Goal: Transaction & Acquisition: Purchase product/service

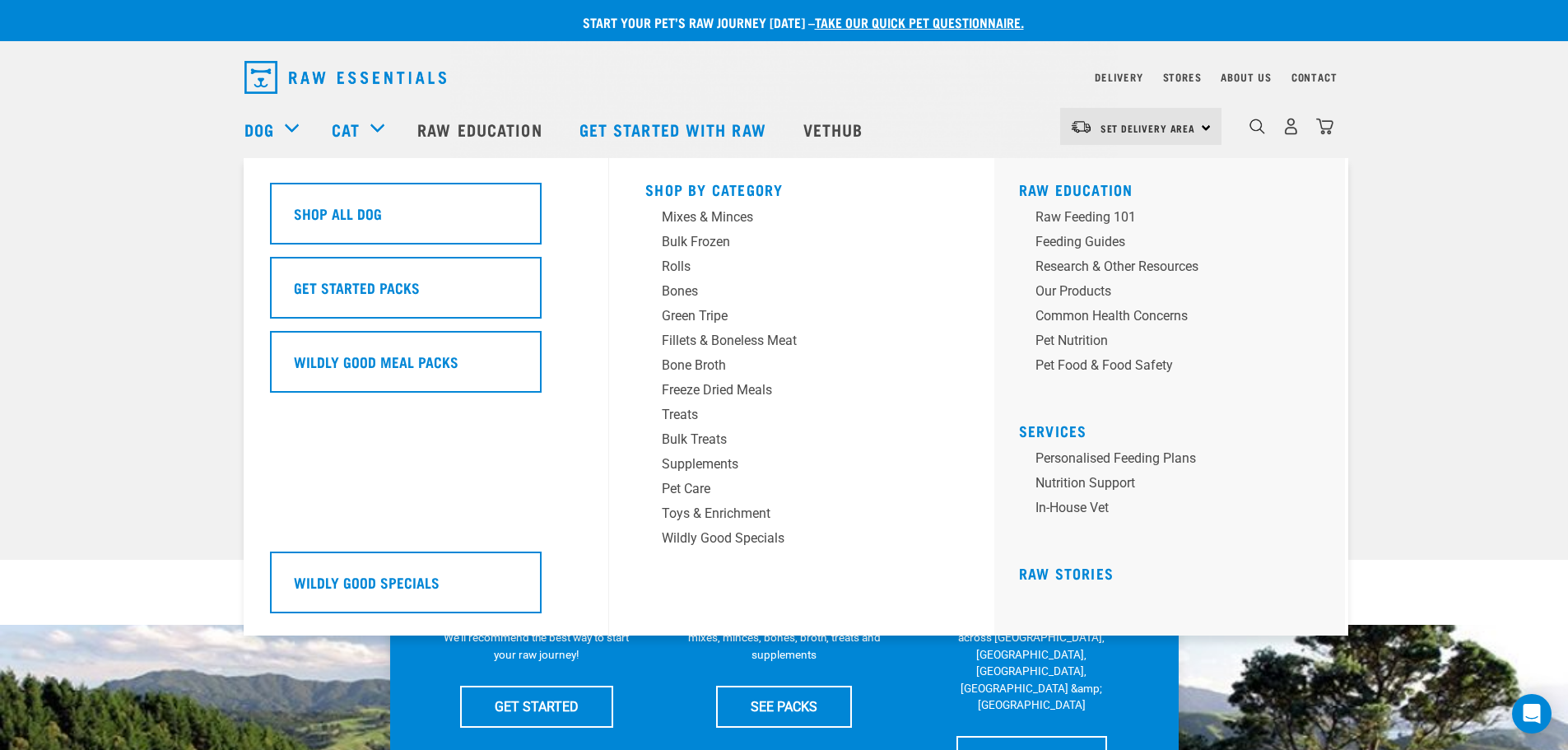
click at [281, 124] on div "Dog" at bounding box center [280, 129] width 71 height 66
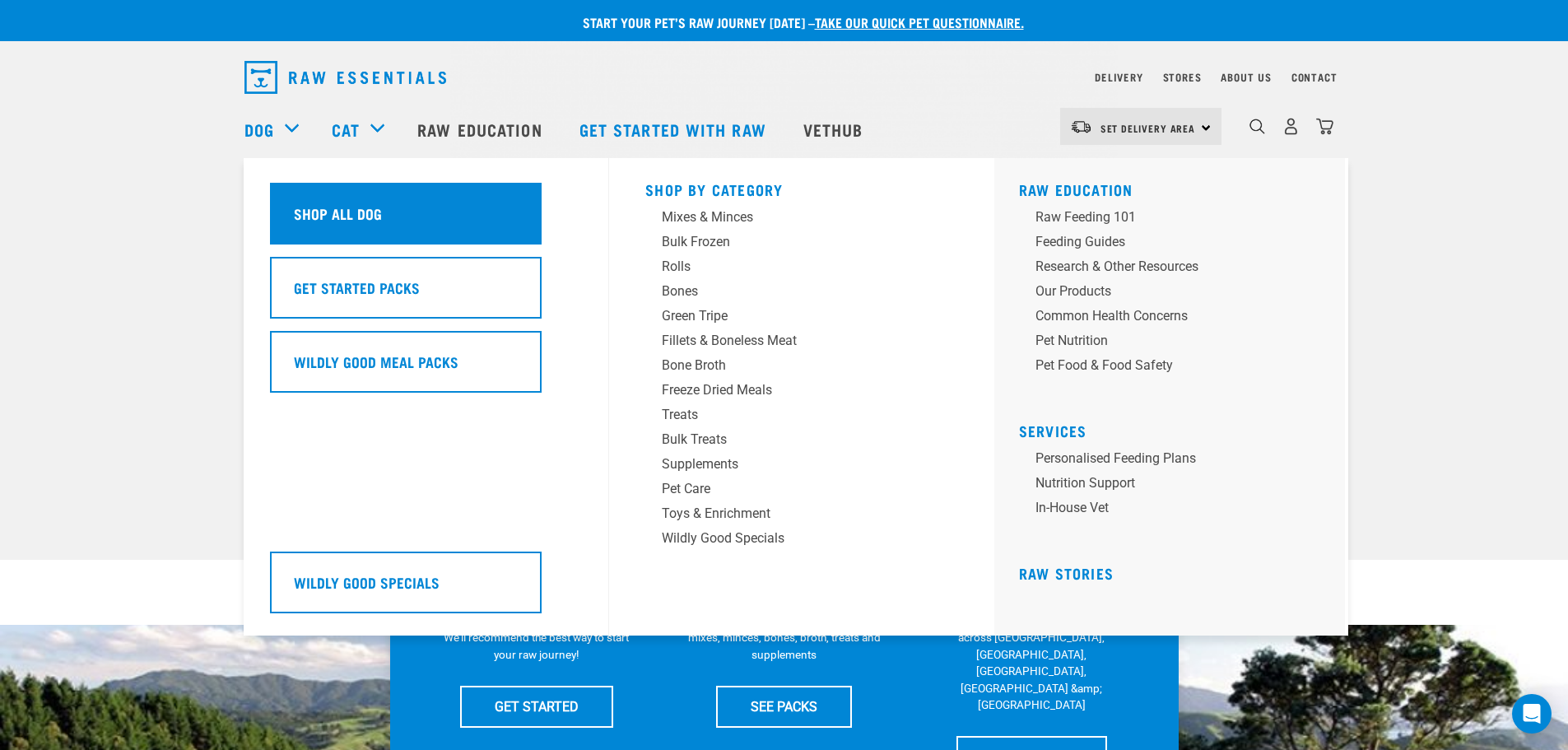
click at [355, 215] on h5 "Shop All Dog" at bounding box center [337, 213] width 88 height 22
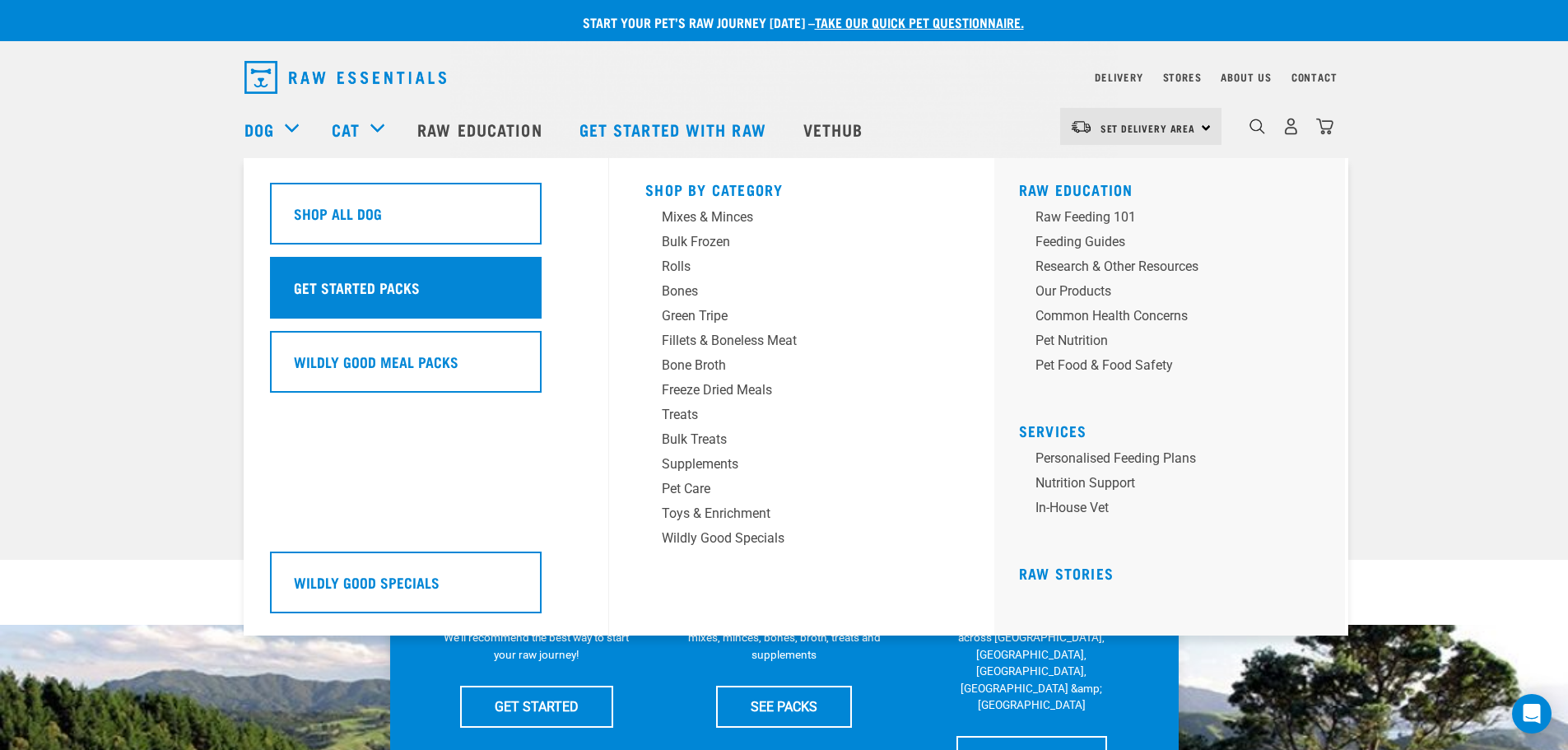
click at [358, 291] on h5 "Get Started Packs" at bounding box center [357, 287] width 126 height 22
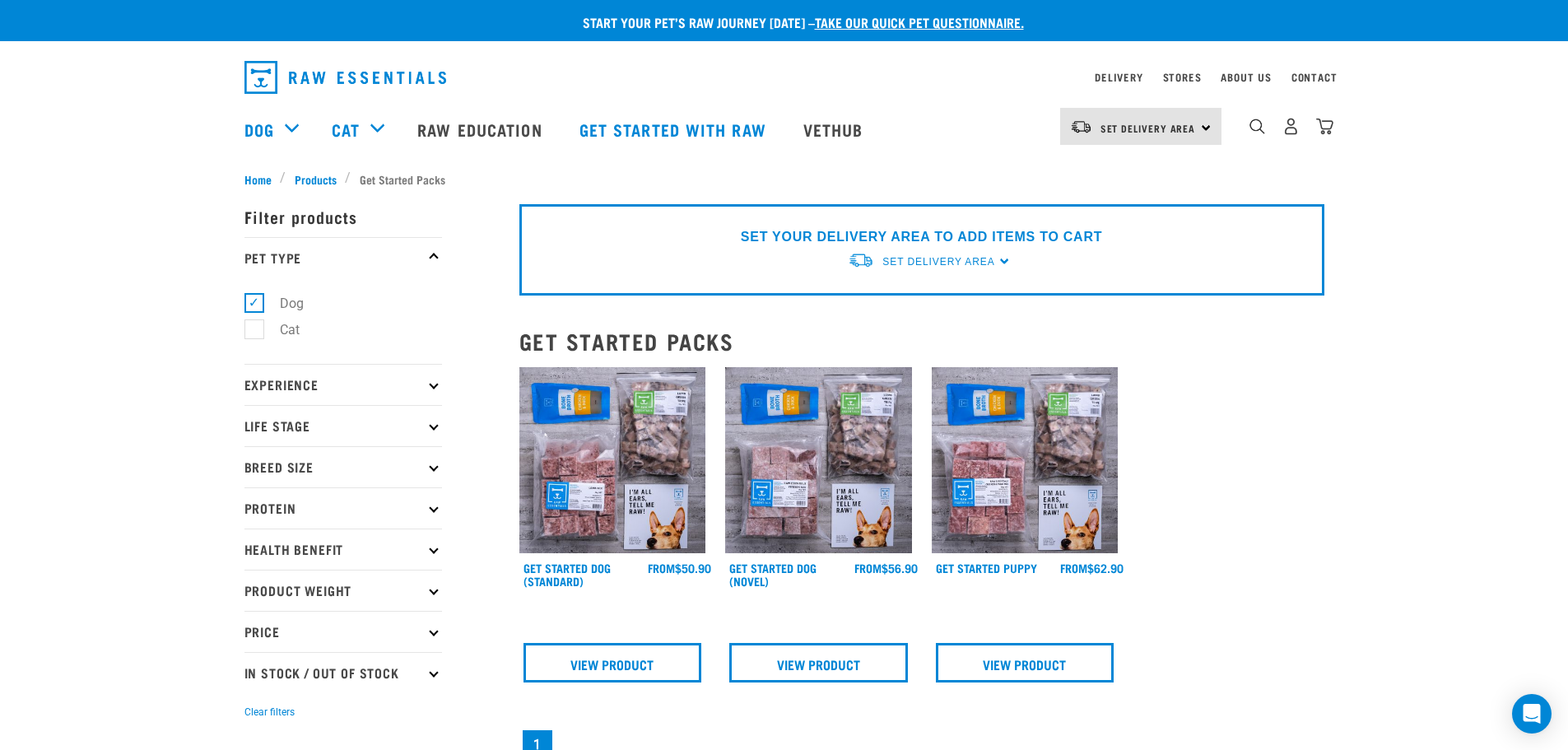
scroll to position [83, 0]
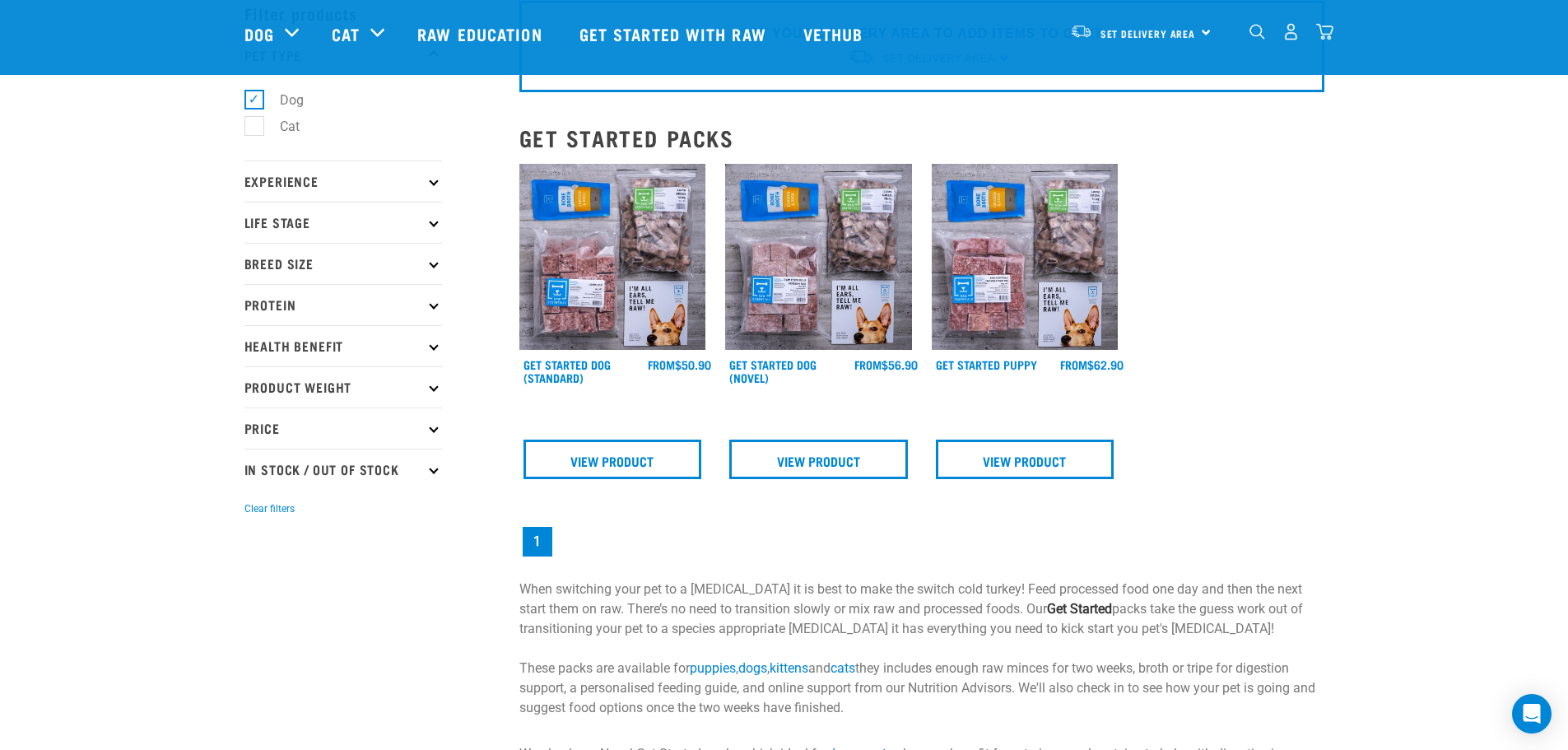
click at [428, 218] on p "Life Stage" at bounding box center [343, 221] width 198 height 41
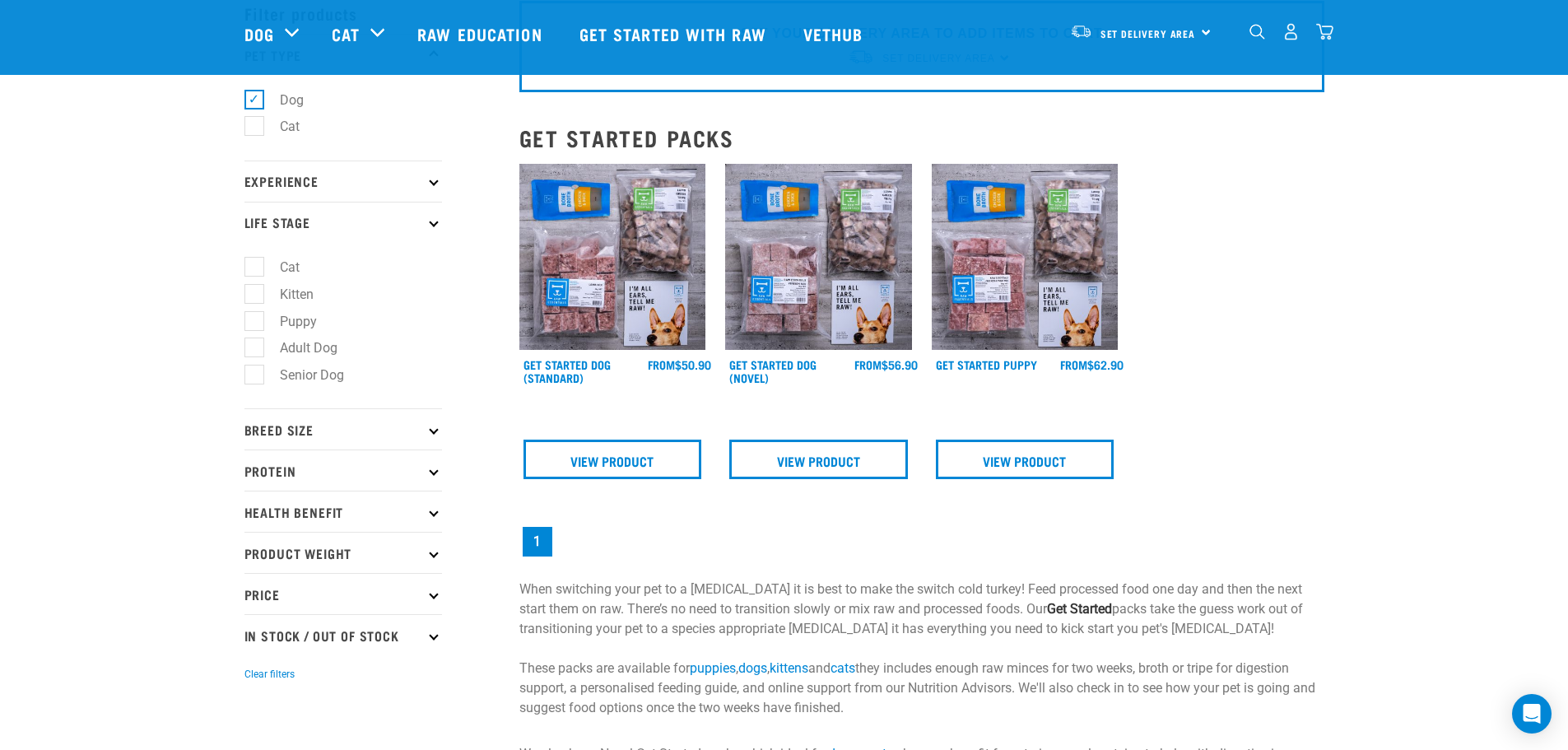
click at [261, 317] on label "Puppy" at bounding box center [289, 321] width 70 height 21
click at [255, 317] on input "Puppy" at bounding box center [250, 317] width 11 height 11
checkbox input "true"
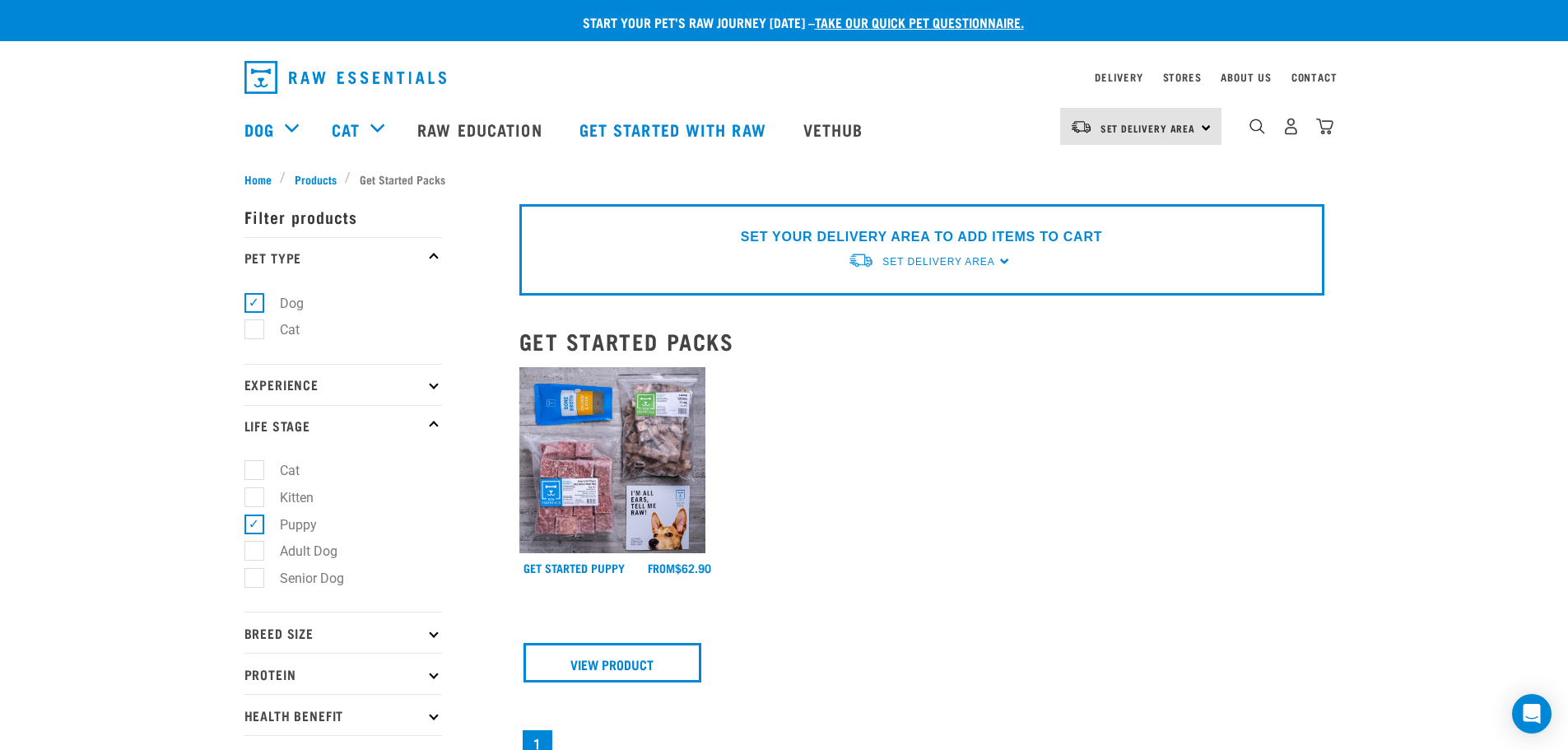
click at [576, 507] on img at bounding box center [613, 460] width 187 height 187
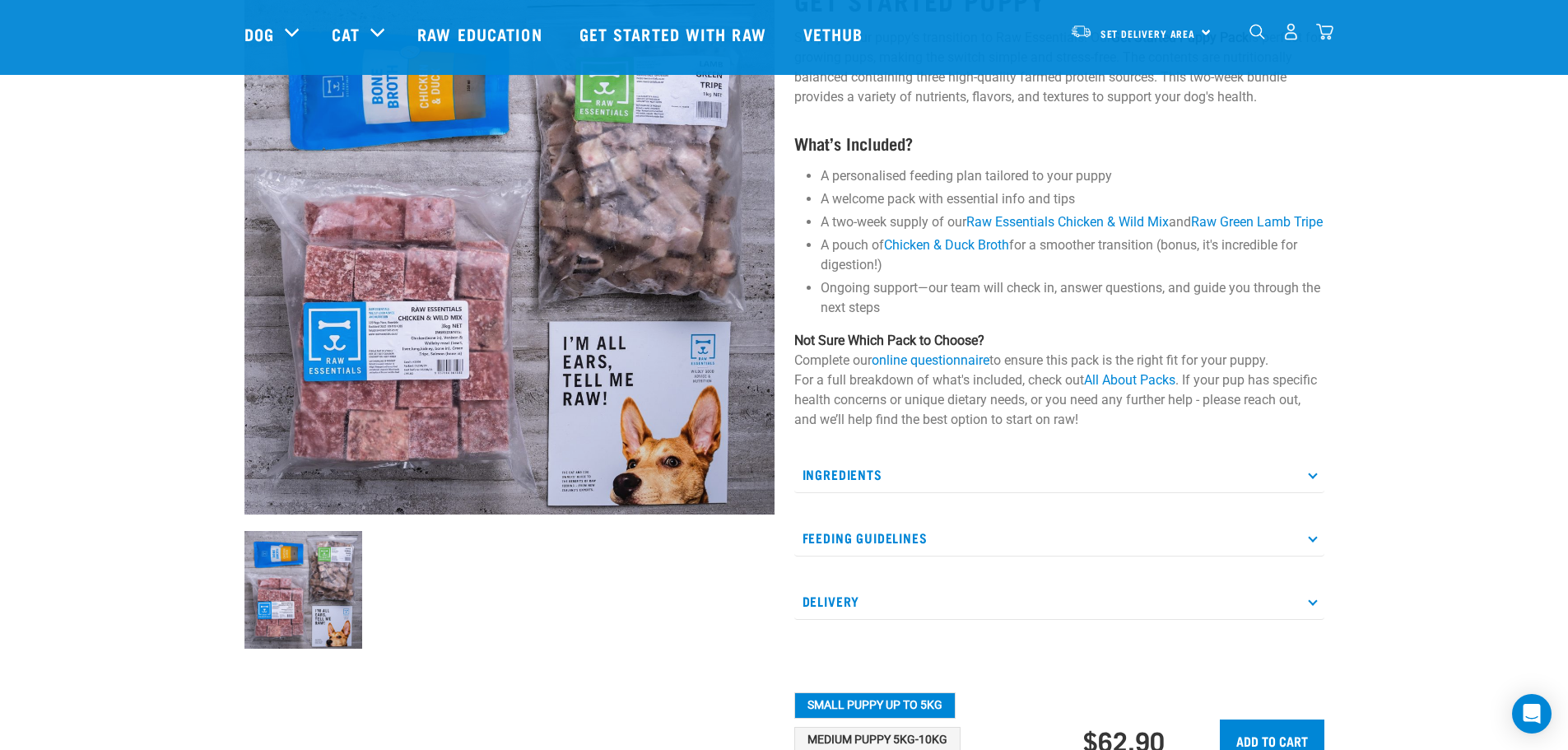
scroll to position [165, 0]
